Goal: Information Seeking & Learning: Learn about a topic

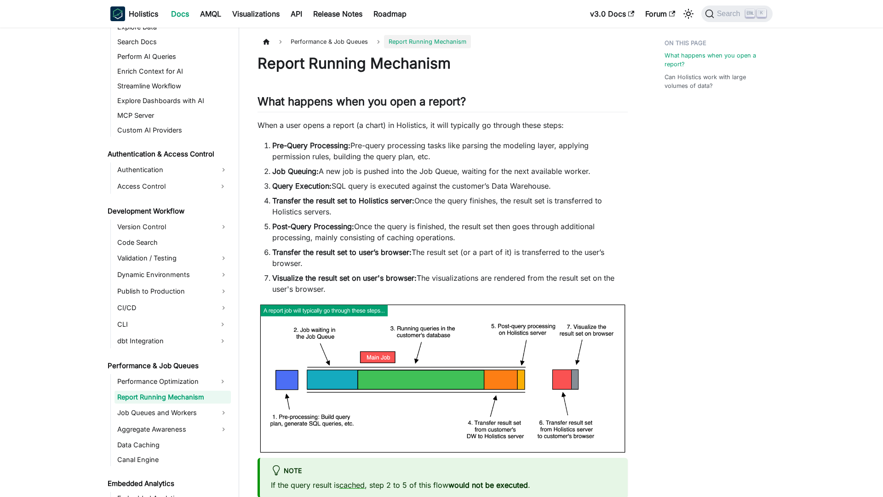
scroll to position [526, 0]
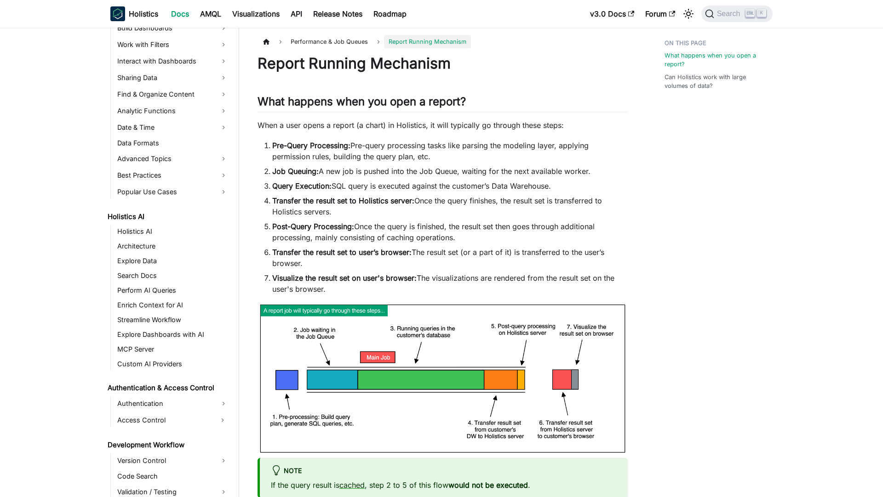
scroll to position [526, 0]
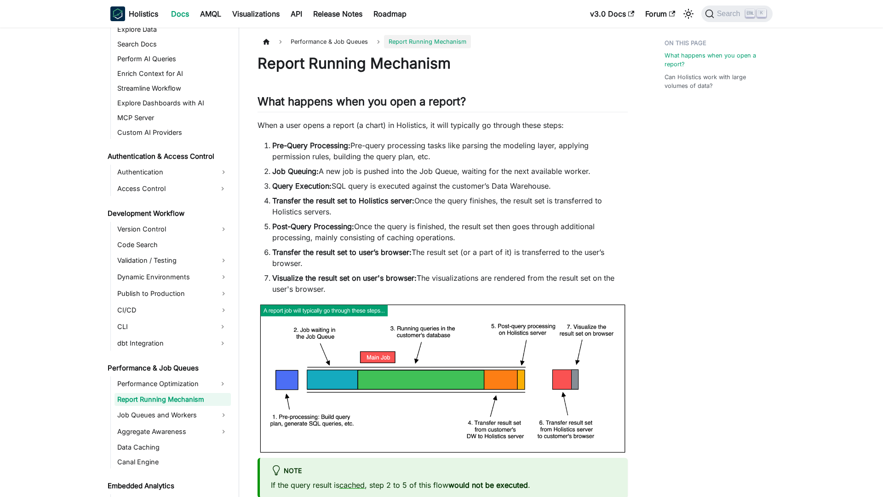
scroll to position [526, 0]
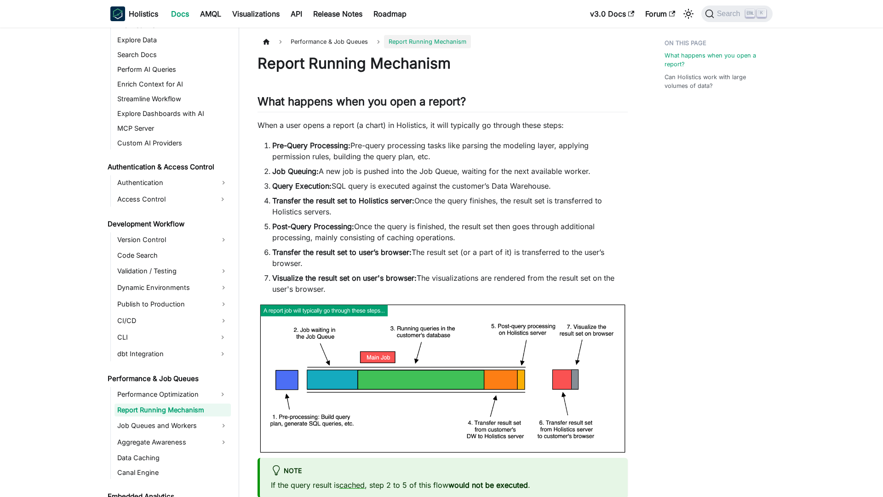
scroll to position [526, 0]
